Goal: Task Accomplishment & Management: Manage account settings

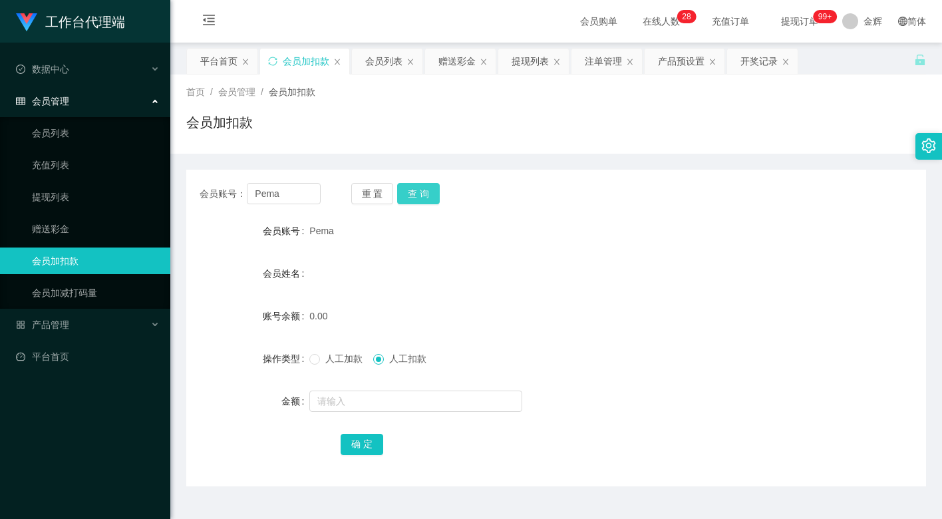
click at [418, 194] on button "查 询" at bounding box center [418, 193] width 43 height 21
click at [327, 357] on span "人工加款" at bounding box center [344, 358] width 48 height 11
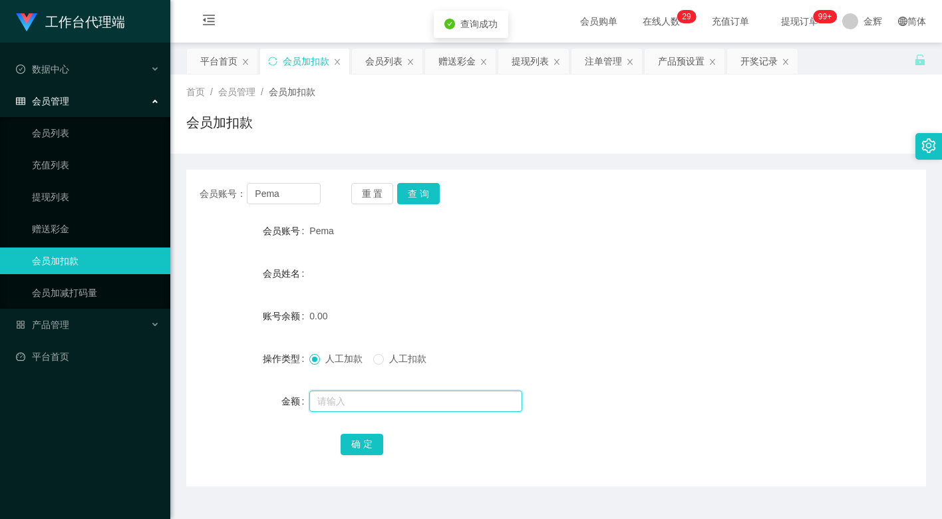
click at [335, 399] on input "text" at bounding box center [415, 401] width 213 height 21
type input "100"
click at [364, 443] on button "确 定" at bounding box center [362, 444] width 43 height 21
click at [637, 293] on form "会员账号 Pema 会员姓名 账号余额 0.00 操作类型 人工加款 人工扣款 金额 确 定" at bounding box center [556, 338] width 740 height 240
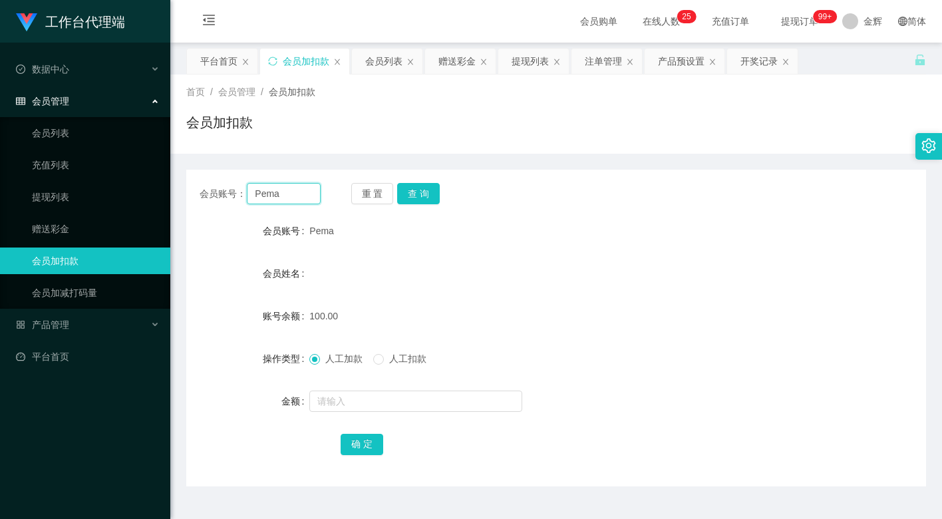
click at [298, 188] on input "Pema" at bounding box center [284, 193] width 74 height 21
click at [293, 202] on input "Pema" at bounding box center [284, 193] width 74 height 21
drag, startPoint x: 296, startPoint y: 192, endPoint x: 194, endPoint y: 186, distance: 102.6
click at [196, 188] on div "会员账号： Pema 重 置 查 询" at bounding box center [556, 193] width 740 height 21
paste input "Moneyman"
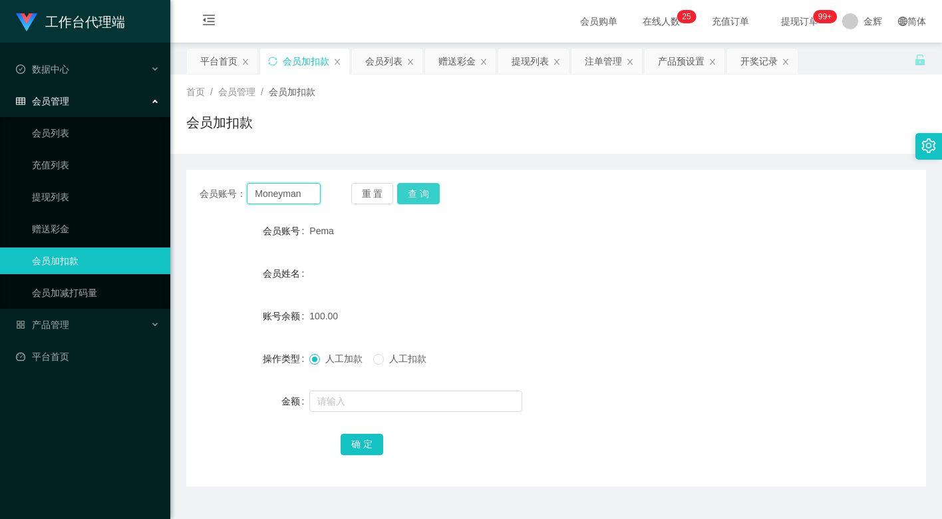
type input "Moneyman"
click at [409, 194] on button "查 询" at bounding box center [418, 193] width 43 height 21
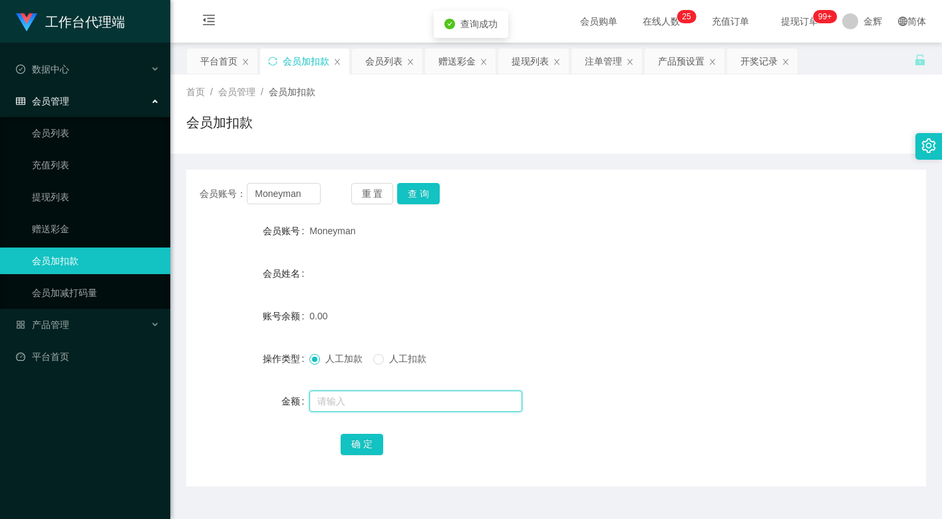
click at [343, 400] on input "text" at bounding box center [415, 401] width 213 height 21
type input "100"
drag, startPoint x: 356, startPoint y: 442, endPoint x: 372, endPoint y: 434, distance: 17.9
click at [356, 442] on button "确 定" at bounding box center [362, 444] width 43 height 21
drag, startPoint x: 524, startPoint y: 310, endPoint x: 739, endPoint y: 1, distance: 376.7
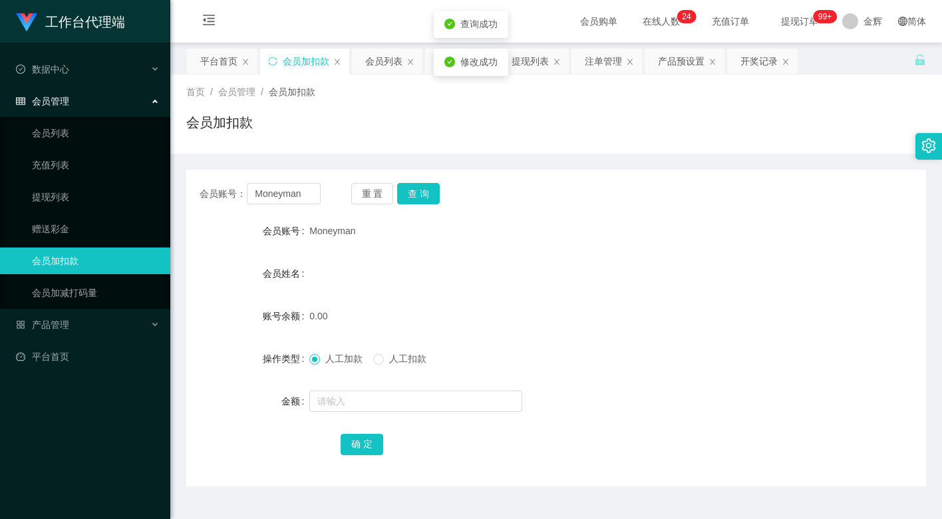
click at [527, 305] on div "0.00" at bounding box center [525, 316] width 432 height 27
click at [413, 269] on div "会员姓名" at bounding box center [556, 273] width 740 height 27
click at [351, 194] on button "重 置" at bounding box center [372, 193] width 43 height 21
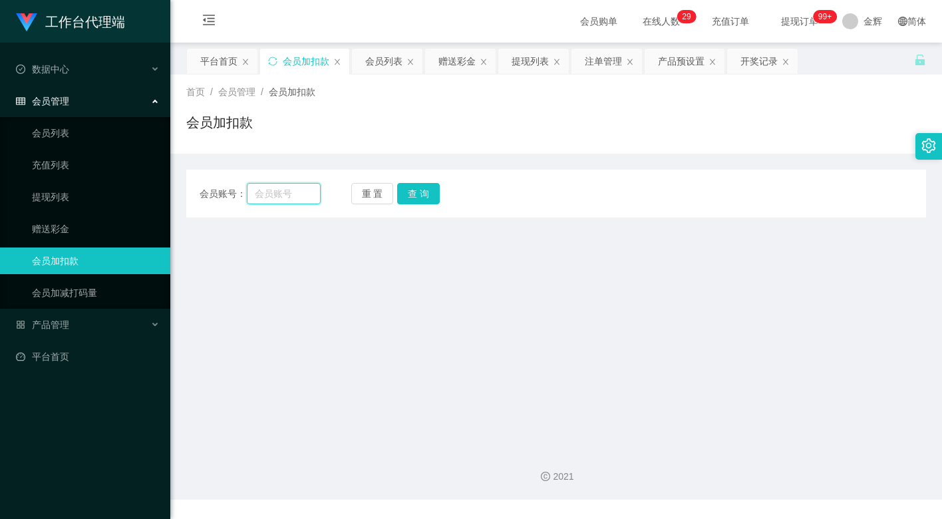
click at [266, 192] on input "text" at bounding box center [284, 193] width 74 height 21
paste input "83014728"
type input "83014728"
drag, startPoint x: 428, startPoint y: 188, endPoint x: 417, endPoint y: 234, distance: 47.1
click at [427, 190] on button "查 询" at bounding box center [418, 193] width 43 height 21
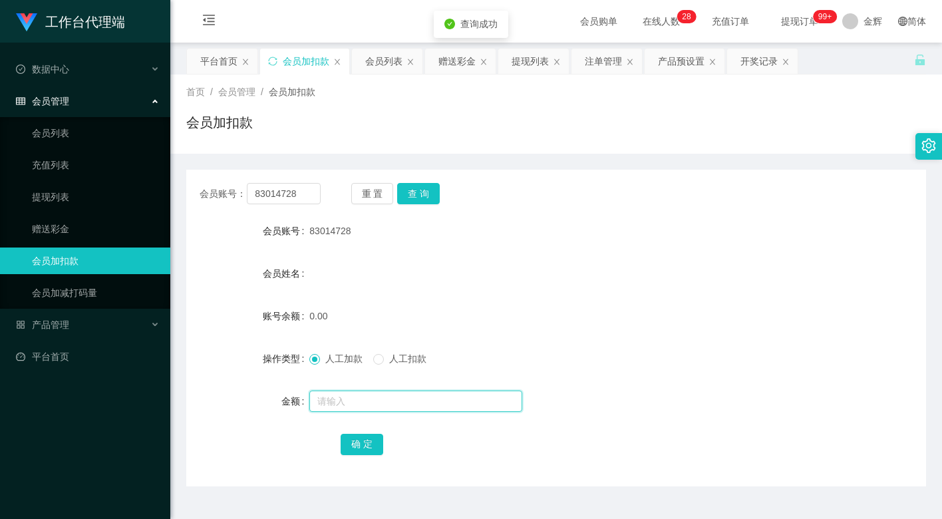
click at [341, 401] on input "text" at bounding box center [415, 401] width 213 height 21
type input "100"
click at [371, 434] on button "确 定" at bounding box center [362, 444] width 43 height 21
click at [381, 188] on button "重 置" at bounding box center [372, 193] width 43 height 21
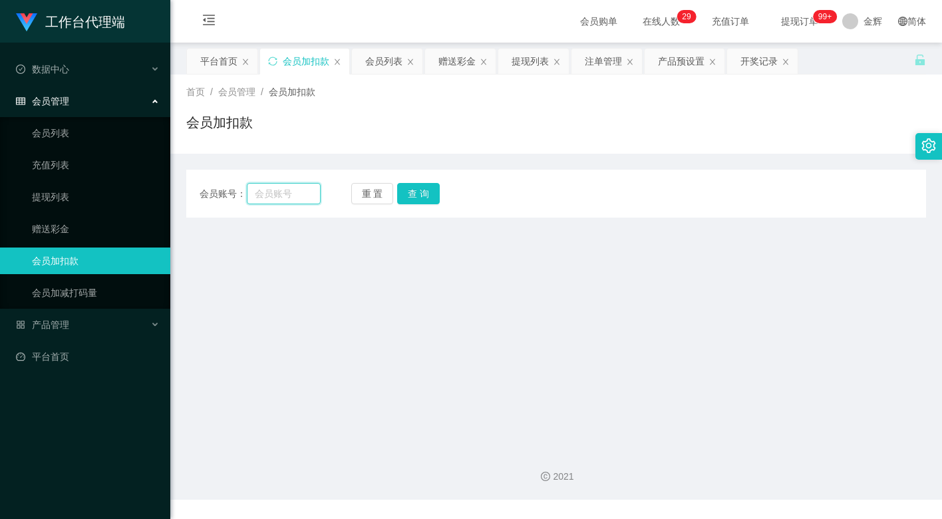
click at [307, 183] on input "text" at bounding box center [284, 193] width 74 height 21
paste input "83014728"
type input "83014728"
drag, startPoint x: 423, startPoint y: 192, endPoint x: 424, endPoint y: 212, distance: 20.0
click at [423, 192] on button "查 询" at bounding box center [418, 193] width 43 height 21
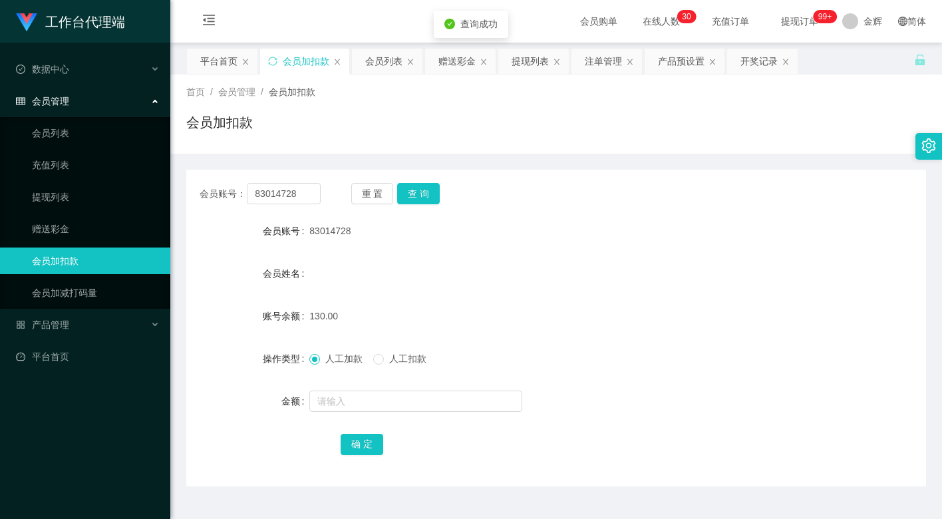
click at [389, 359] on span "人工扣款" at bounding box center [408, 358] width 48 height 11
click at [373, 395] on input "text" at bounding box center [415, 401] width 213 height 21
type input "130"
click at [366, 438] on button "确 定" at bounding box center [362, 444] width 43 height 21
click at [367, 190] on button "重 置" at bounding box center [372, 193] width 43 height 21
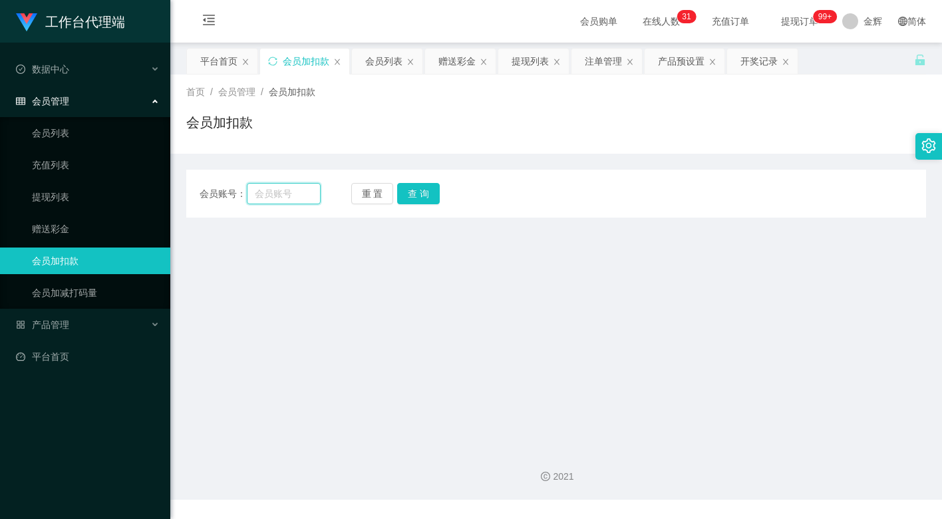
click at [298, 190] on input "text" at bounding box center [284, 193] width 74 height 21
paste input "Moneyman"
type input "Moneyman"
click at [424, 194] on button "查 询" at bounding box center [418, 193] width 43 height 21
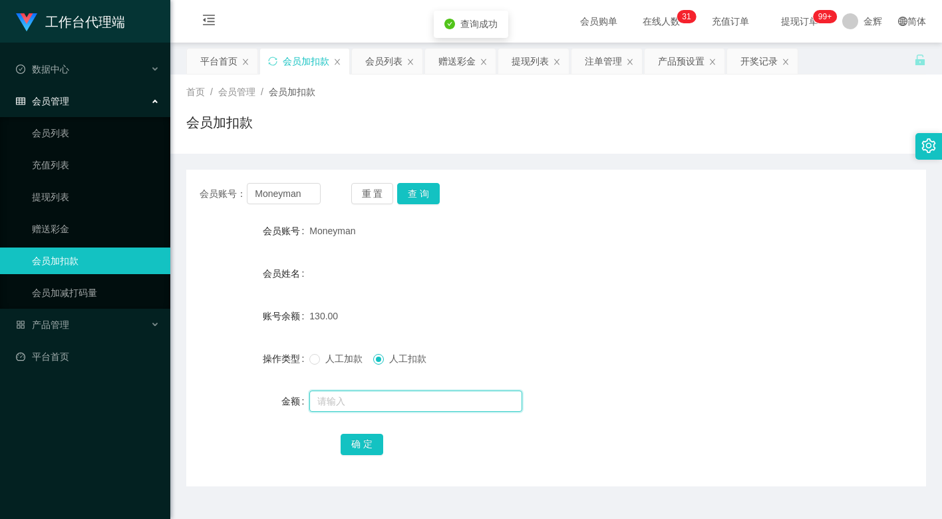
click at [370, 403] on input "text" at bounding box center [415, 401] width 213 height 21
type input "130"
click at [362, 439] on button "确 定" at bounding box center [362, 444] width 43 height 21
drag, startPoint x: 581, startPoint y: 263, endPoint x: 739, endPoint y: 79, distance: 243.5
click at [582, 262] on div "会员姓名" at bounding box center [556, 273] width 740 height 27
